Goal: Task Accomplishment & Management: Manage account settings

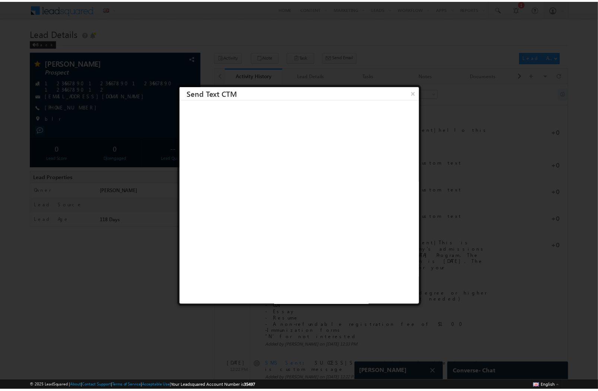
scroll to position [3197, 0]
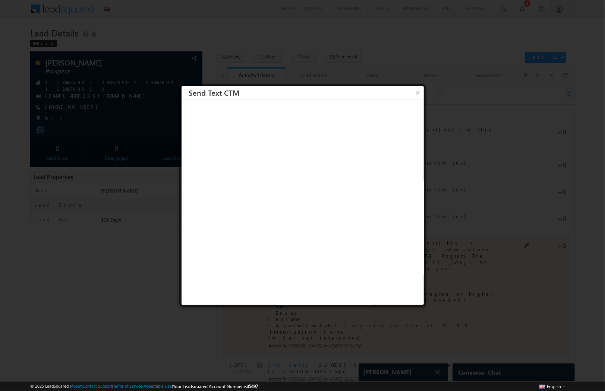
drag, startPoint x: 414, startPoint y: 95, endPoint x: 425, endPoint y: 294, distance: 199.2
click at [414, 95] on button "×" at bounding box center [418, 92] width 12 height 13
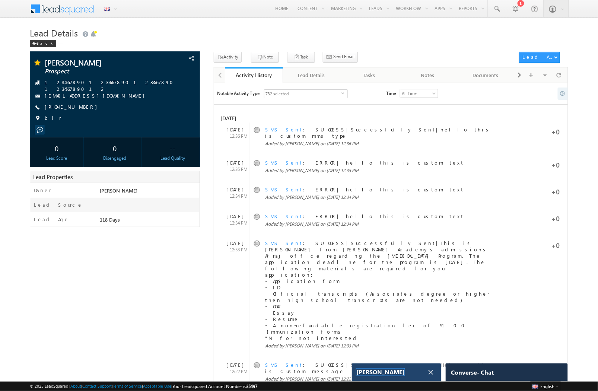
click at [404, 374] on span "Afraj Ahmad_usnumber" at bounding box center [381, 372] width 48 height 7
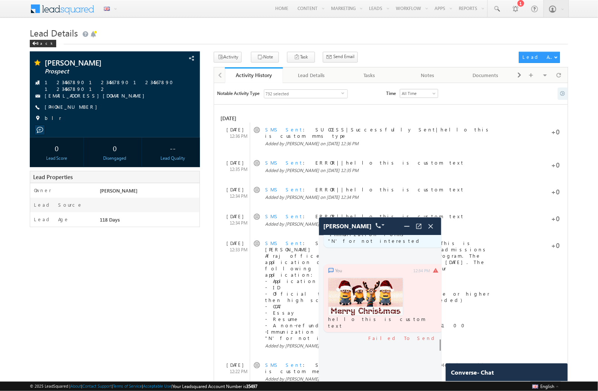
scroll to position [2840, 0]
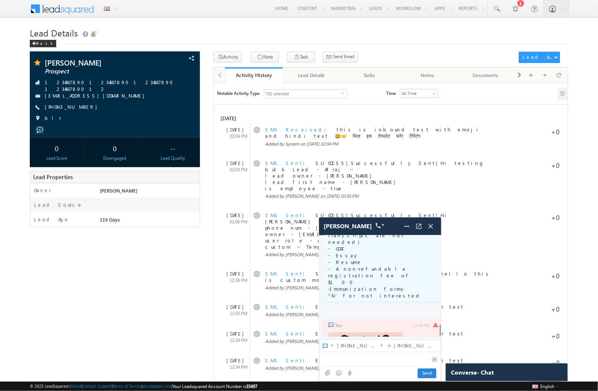
scroll to position [2694, 0]
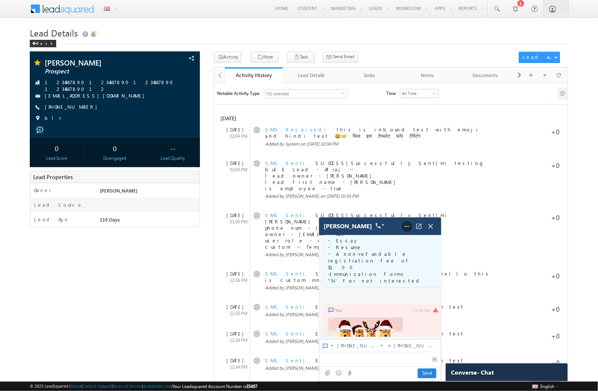
click at [408, 229] on img at bounding box center [407, 226] width 9 height 9
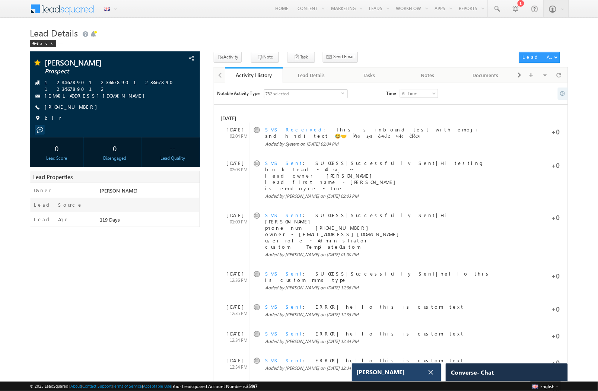
scroll to position [2882, 0]
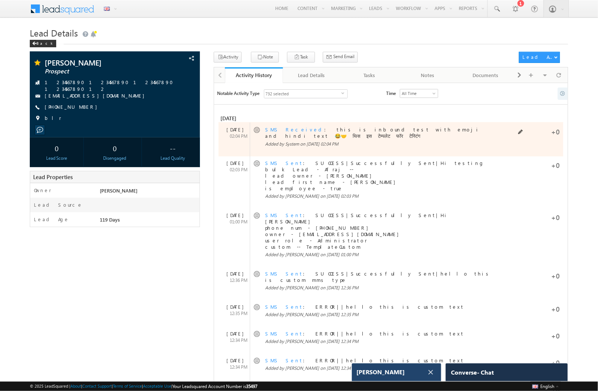
click at [276, 131] on link "SMS Received" at bounding box center [294, 129] width 59 height 6
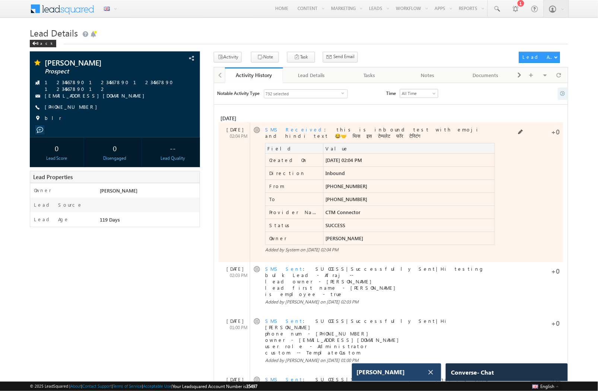
click at [286, 131] on link "SMS Received" at bounding box center [294, 129] width 59 height 6
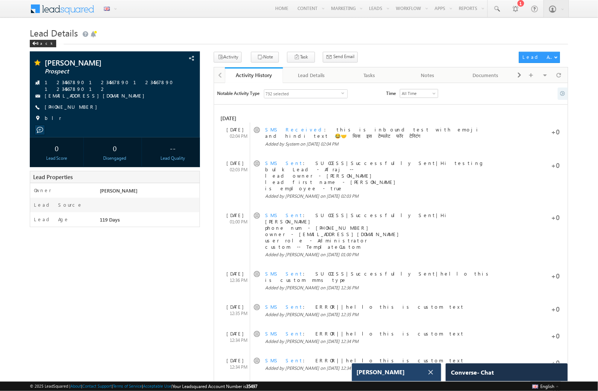
scroll to position [2940, 0]
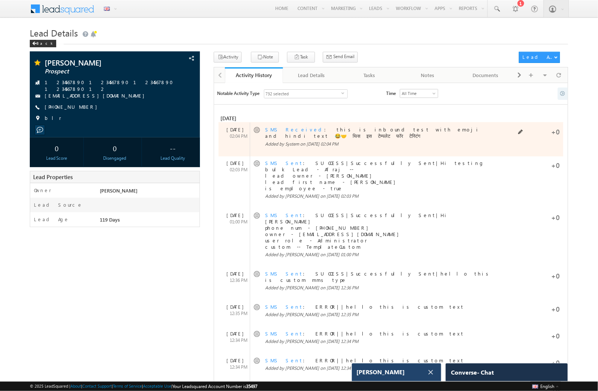
click at [284, 129] on link "SMS Received" at bounding box center [294, 129] width 59 height 6
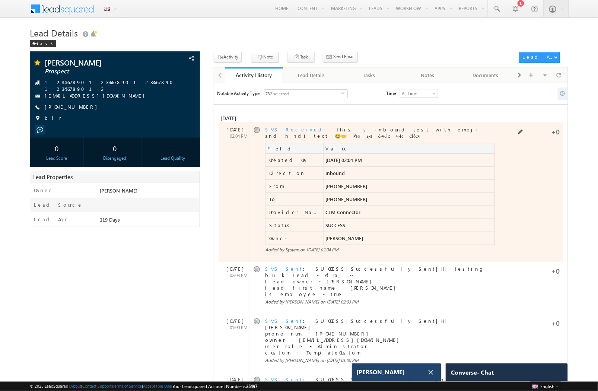
click at [284, 129] on link "SMS Received" at bounding box center [294, 129] width 59 height 6
